Goal: Task Accomplishment & Management: Manage account settings

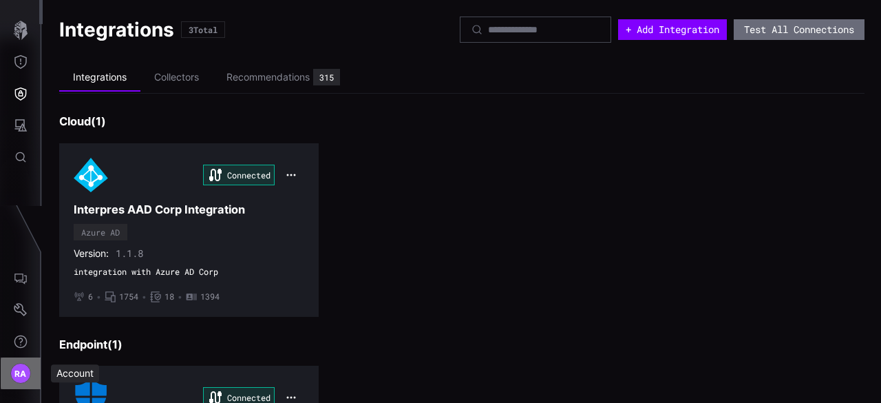
click at [22, 372] on span "RA" at bounding box center [20, 373] width 12 height 14
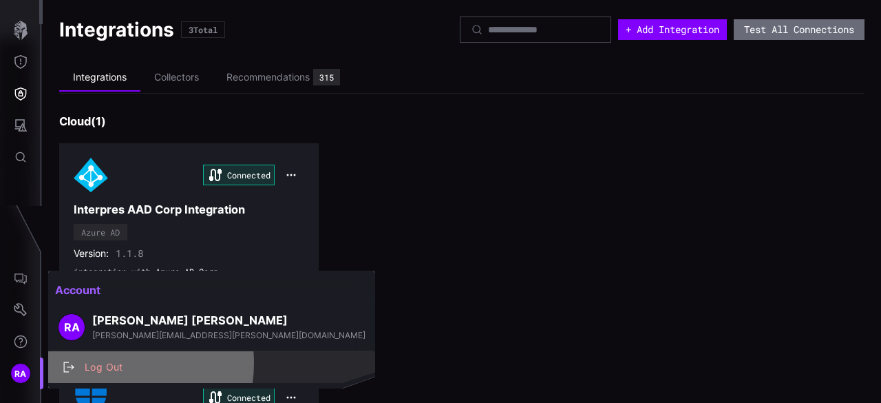
click at [107, 363] on div "Log Out" at bounding box center [219, 367] width 282 height 17
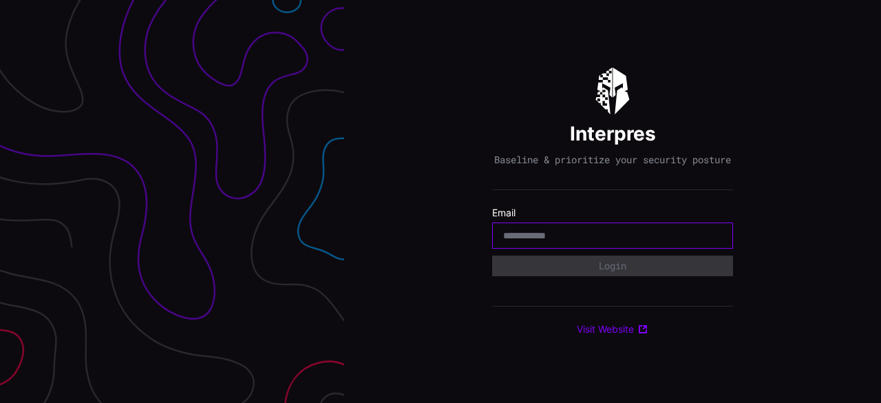
click at [578, 242] on input "email" at bounding box center [612, 235] width 219 height 12
type input "**********"
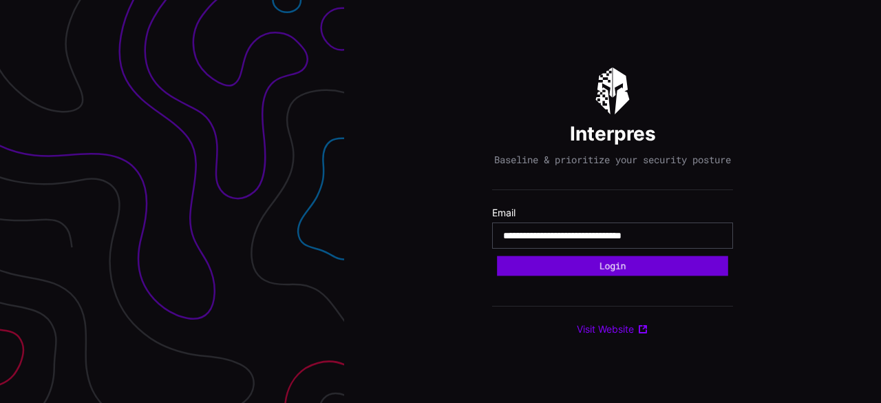
click at [622, 273] on button "Login" at bounding box center [612, 266] width 231 height 20
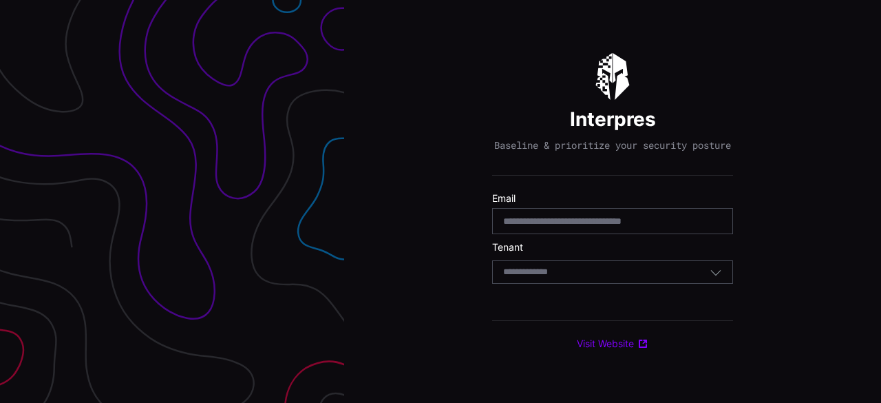
click at [622, 273] on div "Select Tenant" at bounding box center [606, 272] width 207 height 12
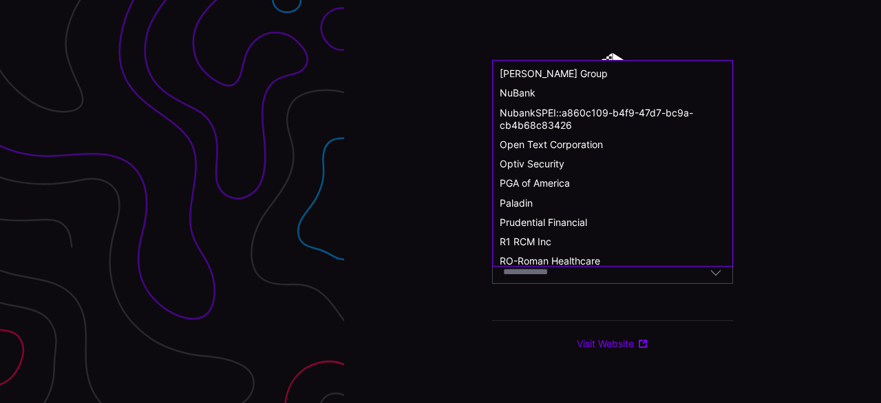
scroll to position [719, 0]
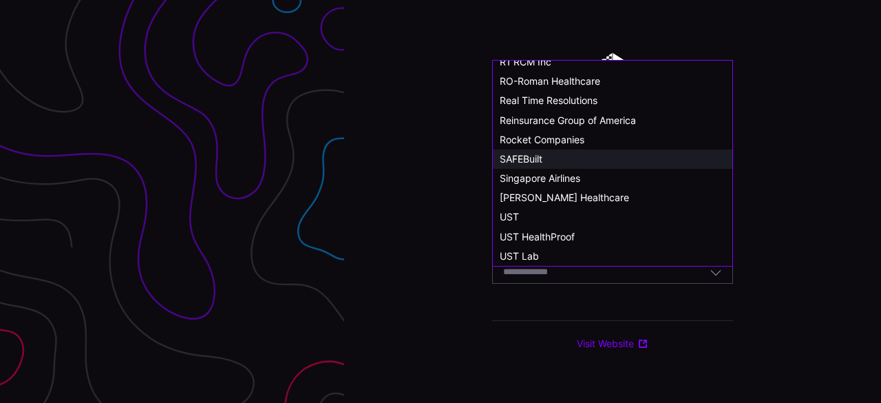
click at [544, 160] on div "SAFEBuilt" at bounding box center [613, 159] width 226 height 12
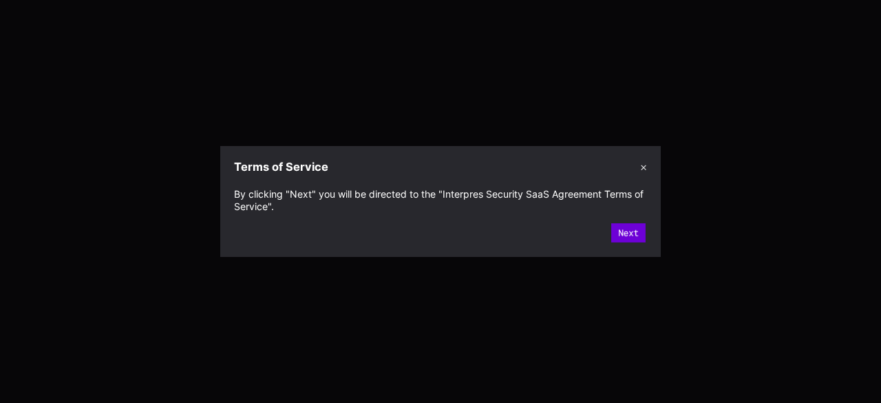
click at [624, 240] on button "Next" at bounding box center [628, 232] width 34 height 19
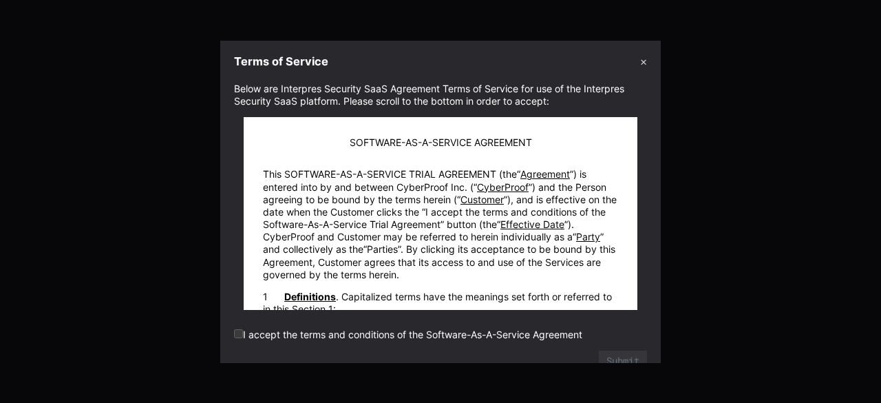
click at [311, 335] on label "I accept the terms and conditions of the Software-As-A-Service Agreement" at bounding box center [408, 334] width 348 height 12
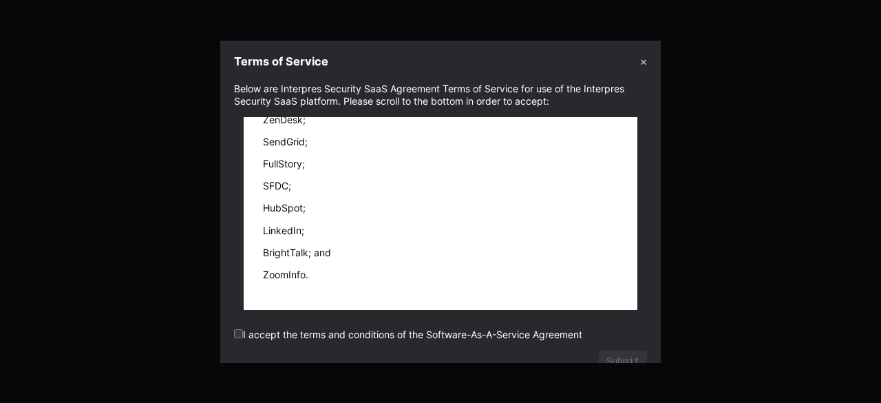
scroll to position [28171, 0]
click at [612, 350] on form "Below are Interpres Security SaaS Agreement Terms of Service for use of the Int…" at bounding box center [440, 227] width 413 height 289
click at [618, 358] on button "Submit" at bounding box center [623, 361] width 43 height 19
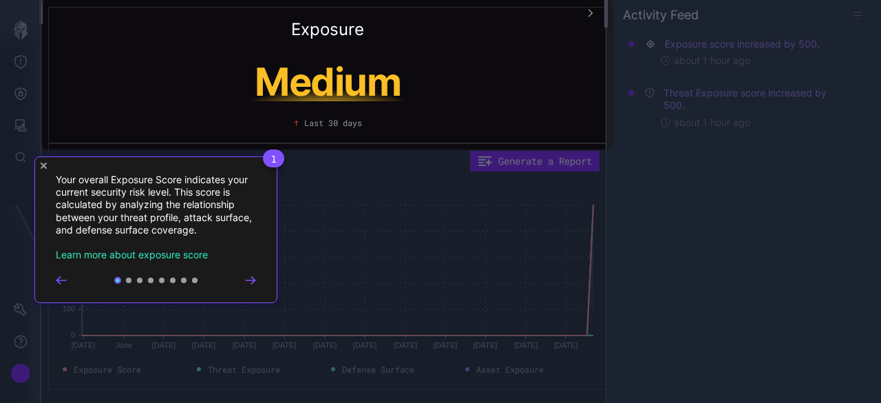
click at [253, 280] on icon "Go to next step" at bounding box center [250, 280] width 9 height 7
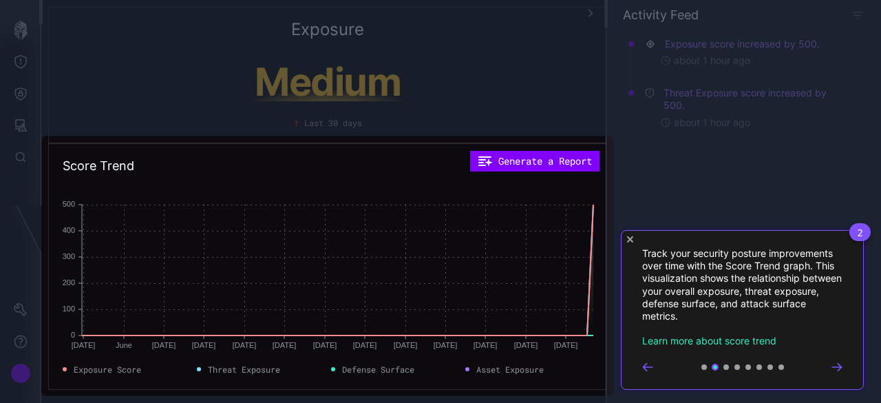
click at [253, 280] on div "Exposure Medium Last 30 days Score Trend Generate a Report [DATE] May [DATE] Ju…" at bounding box center [440, 201] width 881 height 403
click at [253, 280] on rect at bounding box center [338, 269] width 512 height 131
click at [839, 368] on icon "Go to next step" at bounding box center [837, 367] width 11 height 8
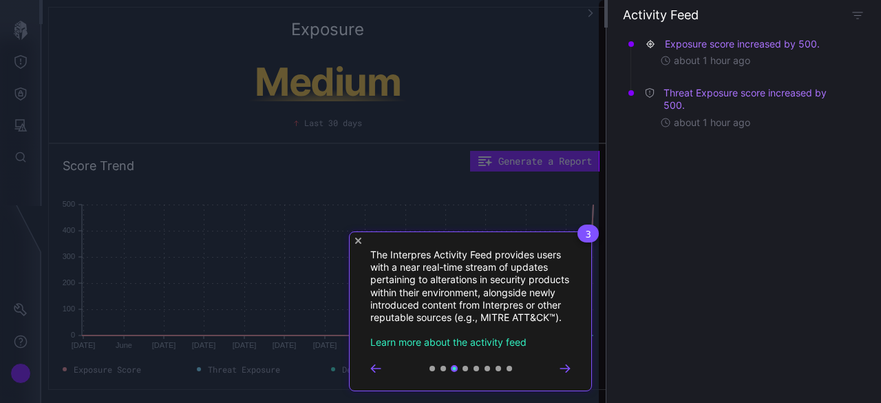
click at [839, 368] on div "Exposure score increased by 500. about 1 hour ago Threat Exposure score increas…" at bounding box center [744, 215] width 275 height 375
click at [566, 372] on icon "Go to next step" at bounding box center [565, 368] width 11 height 8
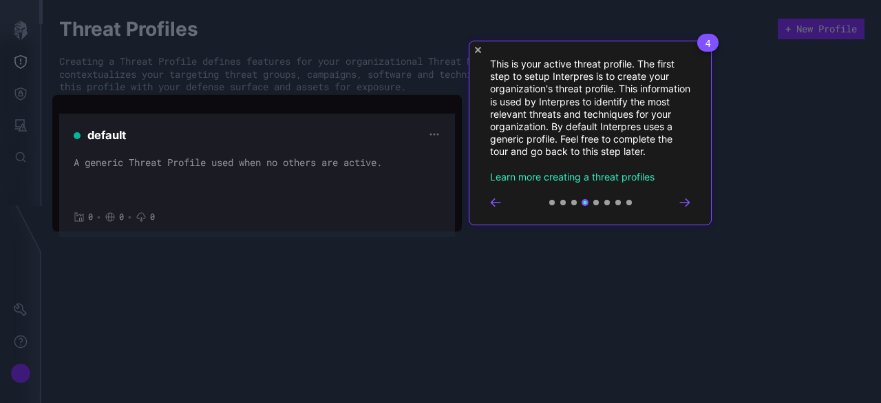
click at [688, 199] on icon "Go to next step" at bounding box center [685, 202] width 11 height 8
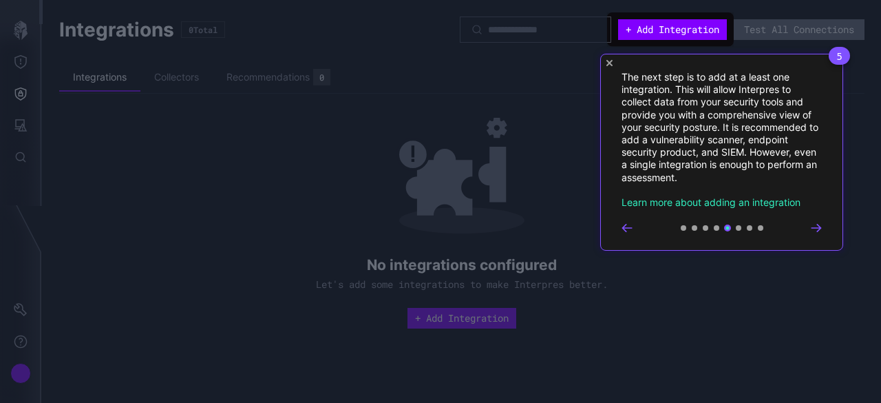
click at [821, 231] on icon "Go to next step" at bounding box center [816, 228] width 11 height 8
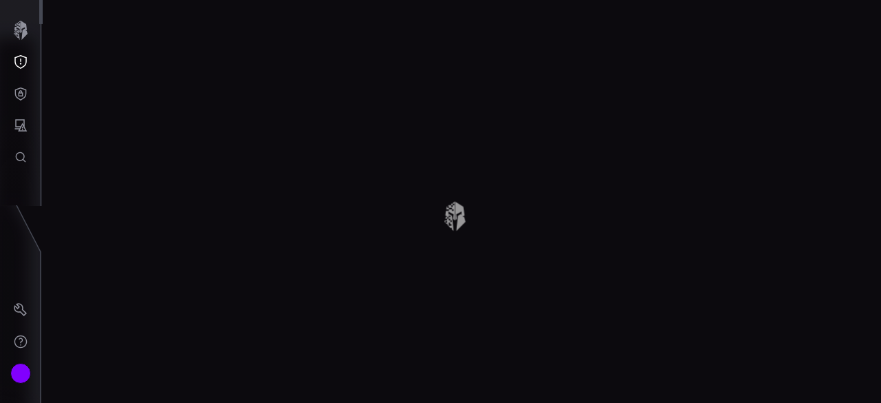
click at [821, 231] on div "Integrations 0 Total + Add Integration Test All Connections Integrations Collec…" at bounding box center [462, 201] width 839 height 403
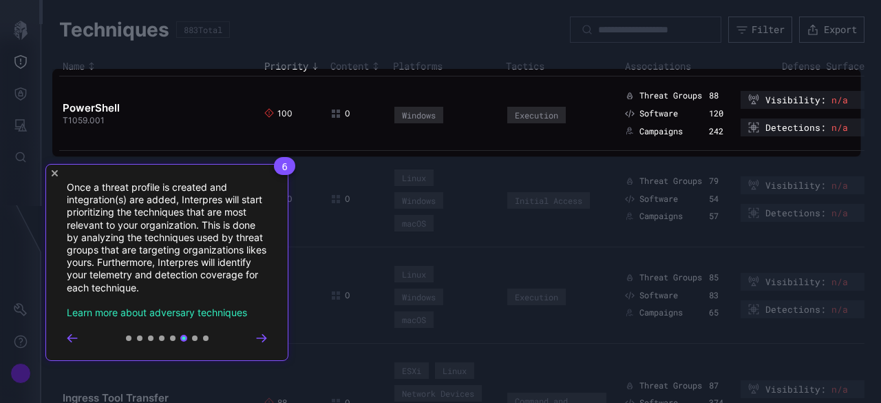
click at [263, 339] on icon "Go to next step" at bounding box center [261, 338] width 11 height 8
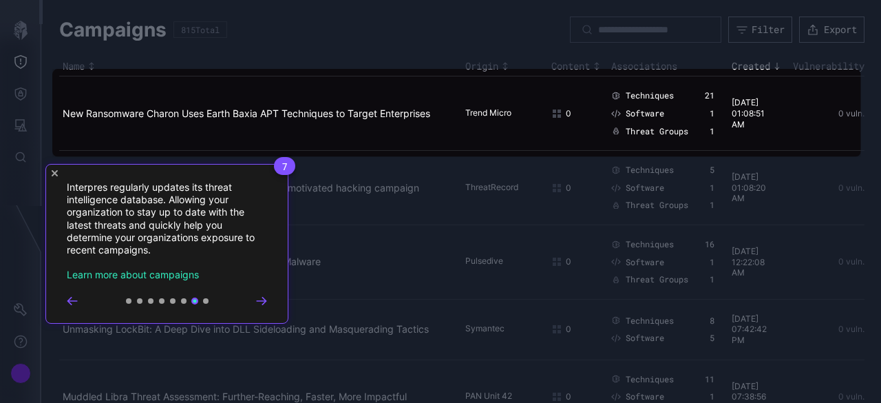
click at [264, 302] on icon "Go to next step" at bounding box center [261, 300] width 9 height 7
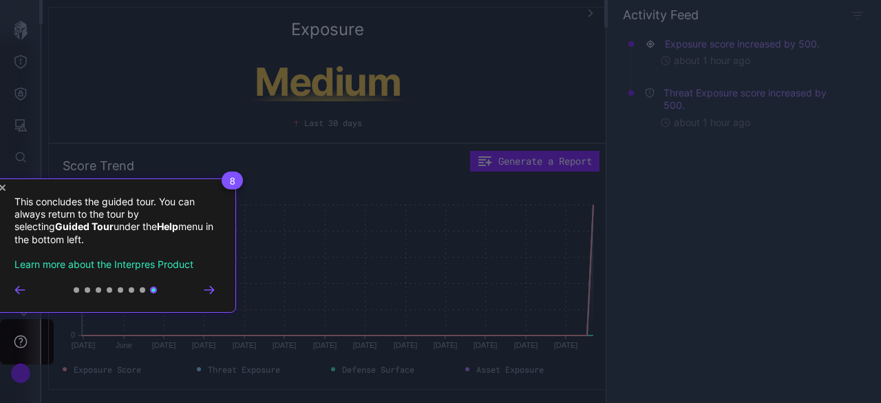
click at [3, 187] on icon "Close Tour" at bounding box center [2, 188] width 6 height 6
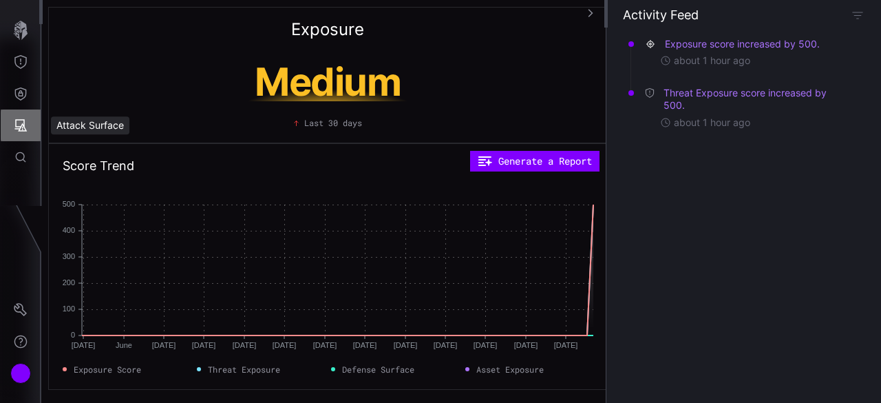
click at [22, 130] on icon "Attack Surface" at bounding box center [21, 125] width 12 height 12
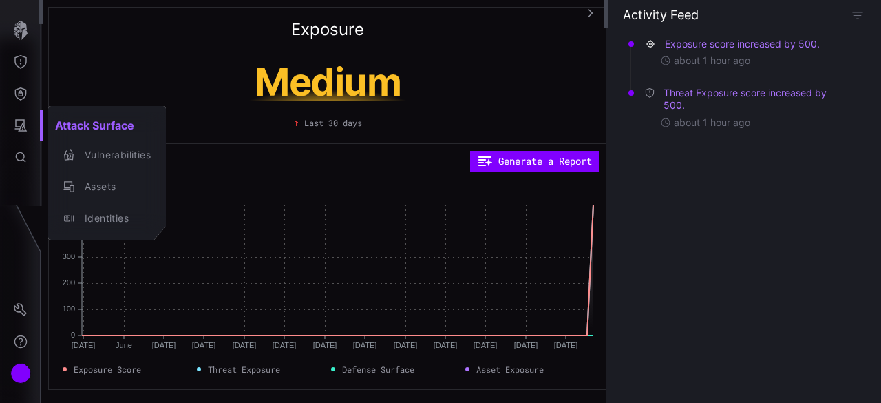
click at [21, 91] on div at bounding box center [440, 201] width 881 height 403
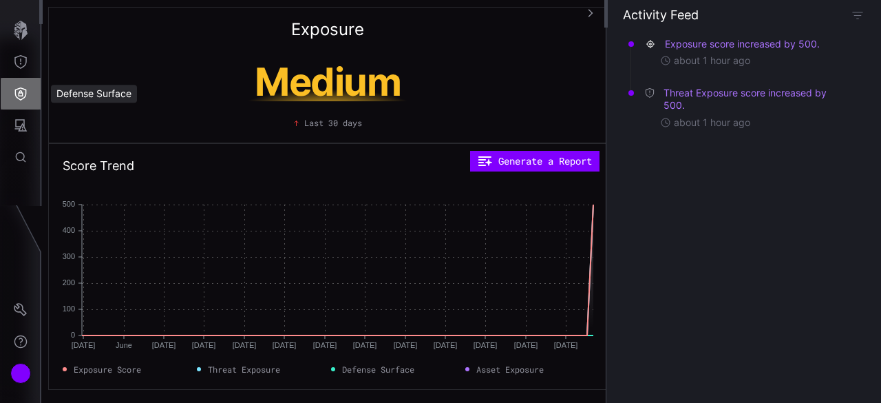
click at [19, 94] on icon "Defense Surface" at bounding box center [21, 94] width 14 height 14
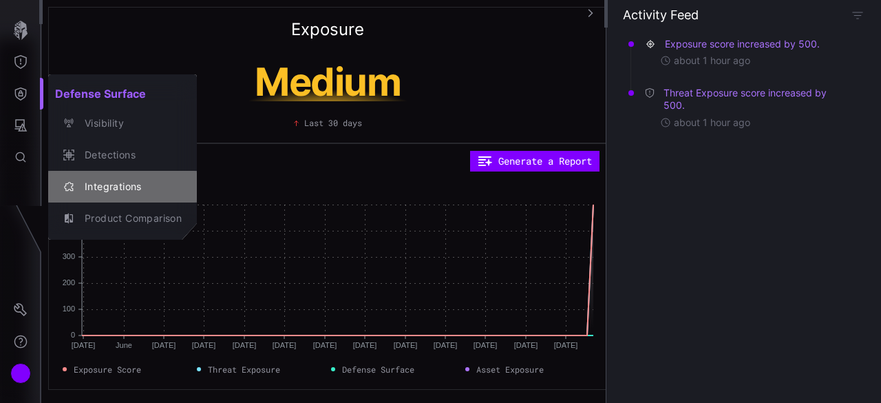
click at [107, 188] on div "Integrations" at bounding box center [130, 186] width 104 height 17
